Goal: Task Accomplishment & Management: Manage account settings

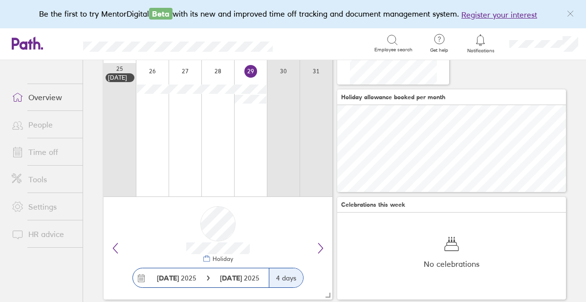
scroll to position [149, 0]
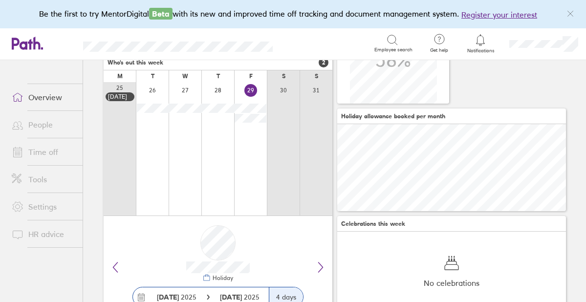
click at [44, 145] on link "Time off" at bounding box center [43, 152] width 79 height 20
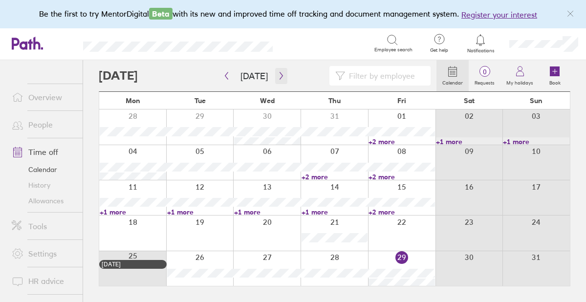
click at [280, 78] on icon "button" at bounding box center [281, 76] width 7 height 8
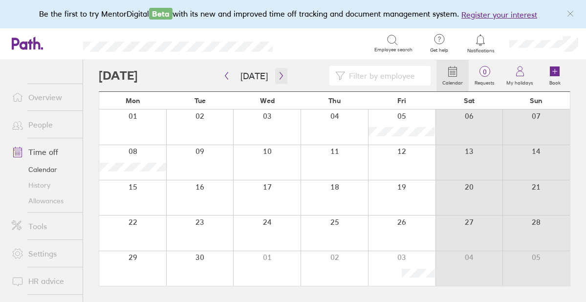
click at [280, 78] on icon "button" at bounding box center [281, 76] width 7 height 8
click at [391, 138] on div at bounding box center [401, 126] width 67 height 35
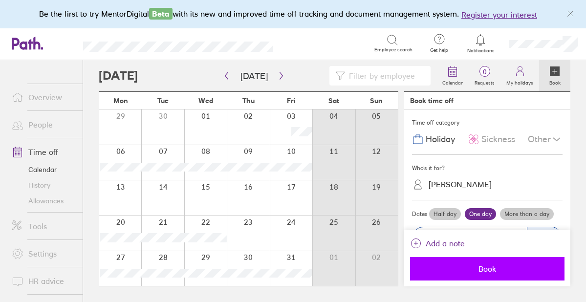
click at [471, 272] on span "Book" at bounding box center [487, 268] width 141 height 9
